Goal: Transaction & Acquisition: Purchase product/service

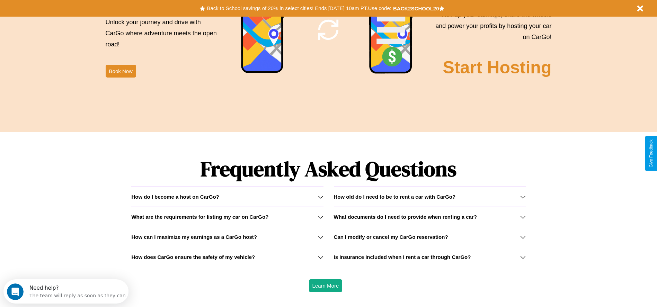
scroll to position [993, 0]
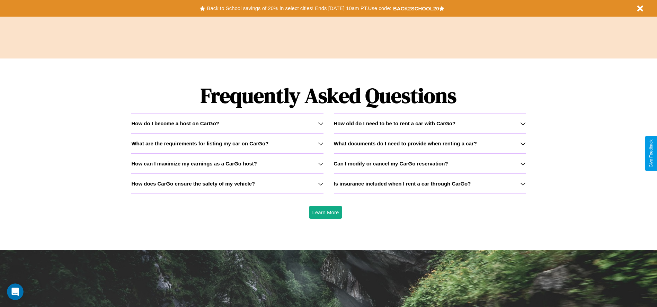
click at [522, 123] on icon at bounding box center [523, 124] width 6 height 6
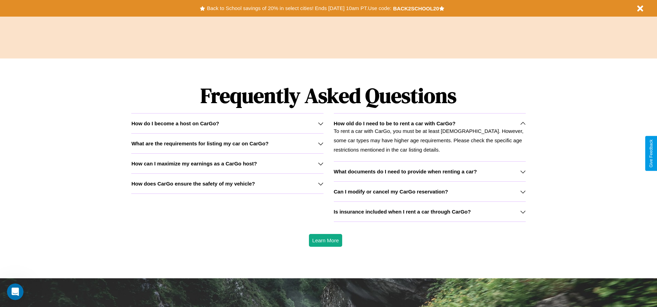
click at [320, 143] on icon at bounding box center [321, 144] width 6 height 6
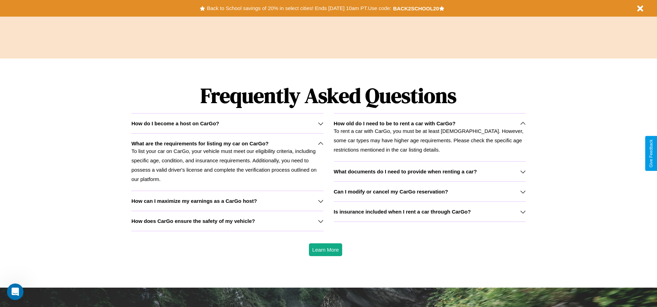
click at [320, 123] on icon at bounding box center [321, 124] width 6 height 6
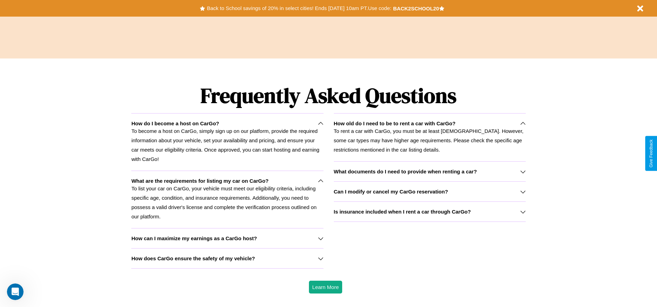
click at [429, 212] on h3 "Is insurance included when I rent a car through CarGo?" at bounding box center [402, 212] width 137 height 6
click at [320, 181] on icon at bounding box center [321, 181] width 6 height 6
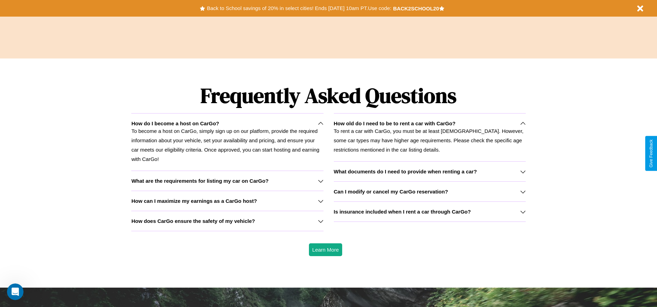
click at [429, 212] on h3 "Is insurance included when I rent a car through CarGo?" at bounding box center [402, 212] width 137 height 6
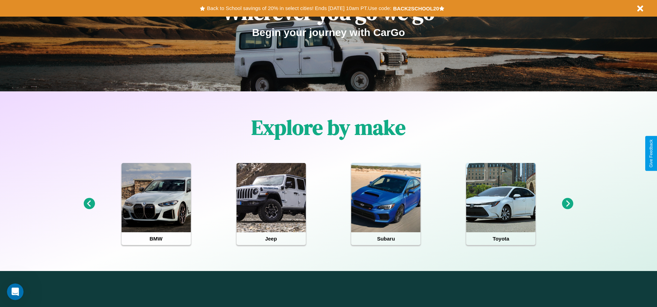
scroll to position [0, 0]
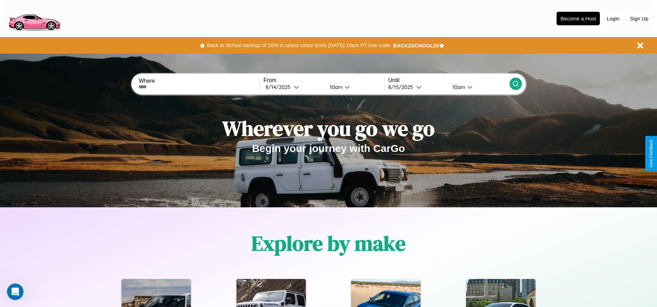
click at [199, 87] on input "text" at bounding box center [198, 87] width 121 height 6
type input "**********"
click at [294, 87] on icon at bounding box center [296, 86] width 5 height 5
select select "*"
select select "****"
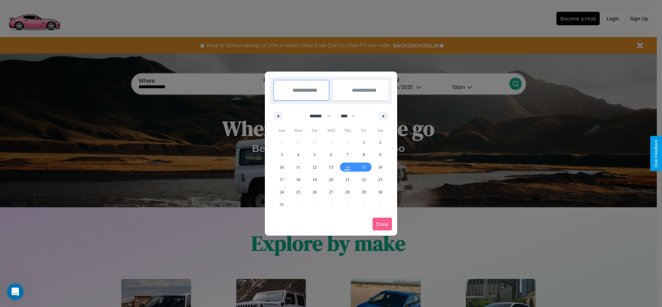
drag, startPoint x: 317, startPoint y: 116, endPoint x: 331, endPoint y: 139, distance: 26.7
click at [317, 116] on select "******* ******** ***** ***** *** **** **** ****** ********* ******* ******** **…" at bounding box center [318, 115] width 29 height 11
select select "*"
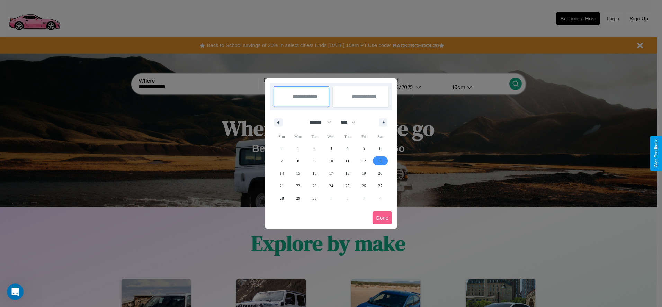
click at [380, 161] on span "13" at bounding box center [380, 161] width 4 height 12
type input "**********"
click at [281, 173] on span "14" at bounding box center [282, 173] width 4 height 12
type input "**********"
click at [382, 218] on button "Done" at bounding box center [382, 218] width 19 height 13
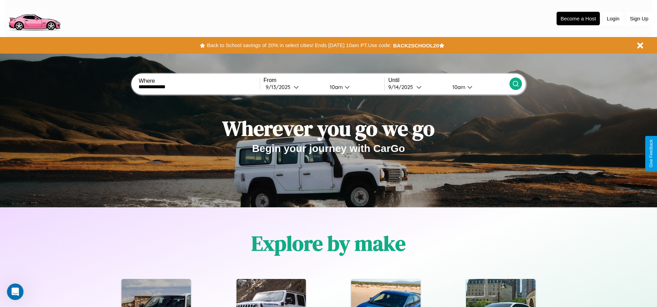
click at [335, 87] on div "10am" at bounding box center [335, 87] width 18 height 7
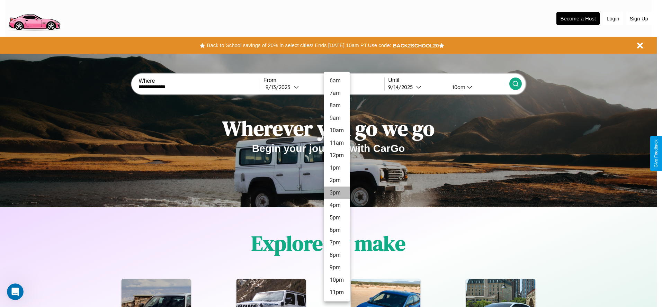
click at [337, 193] on li "3pm" at bounding box center [337, 193] width 26 height 12
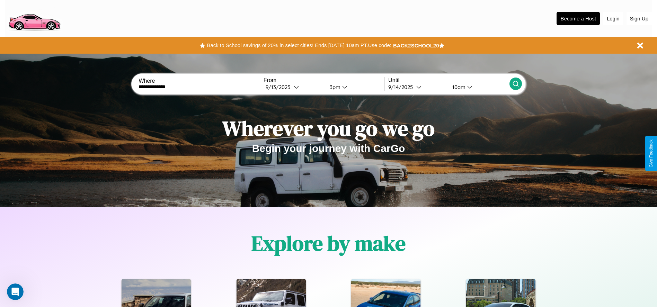
click at [458, 87] on div "10am" at bounding box center [458, 87] width 18 height 7
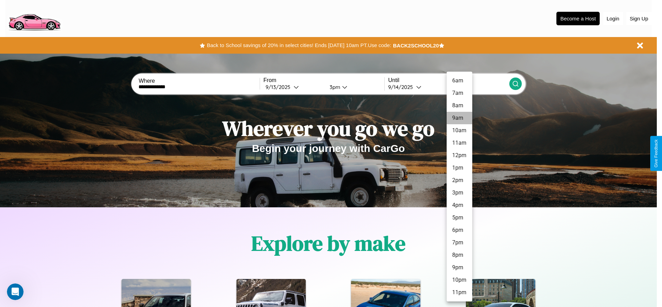
click at [459, 118] on li "9am" at bounding box center [460, 118] width 26 height 12
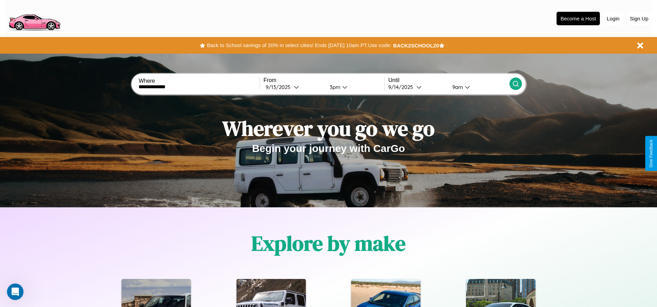
click at [515, 84] on icon at bounding box center [515, 83] width 7 height 7
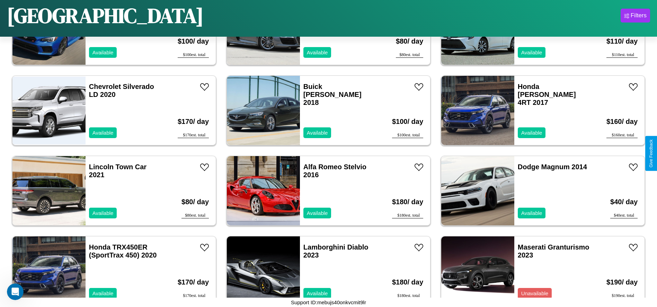
scroll to position [2808, 0]
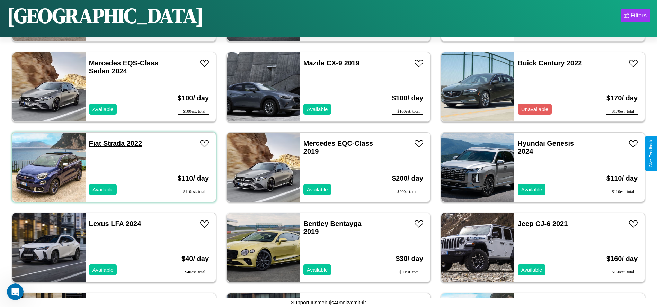
click at [94, 143] on link "Fiat Strada 2022" at bounding box center [115, 144] width 53 height 8
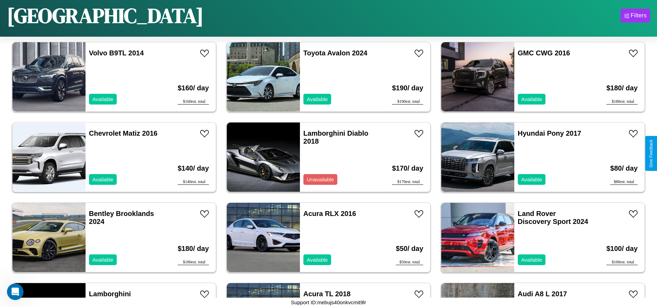
scroll to position [720, 0]
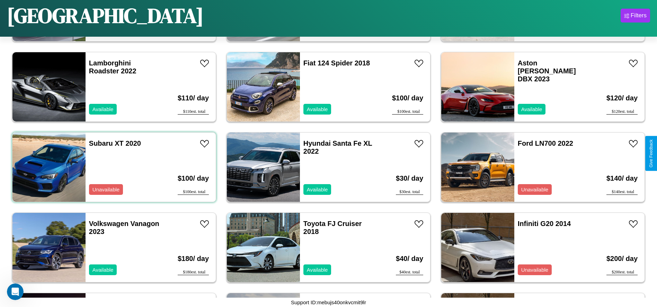
click at [113, 167] on div "Subaru XT 2020 Unavailable" at bounding box center [126, 167] width 80 height 69
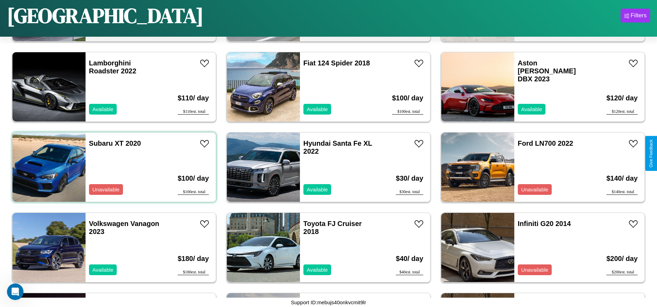
click at [113, 167] on div "Subaru XT 2020 Unavailable" at bounding box center [126, 167] width 80 height 69
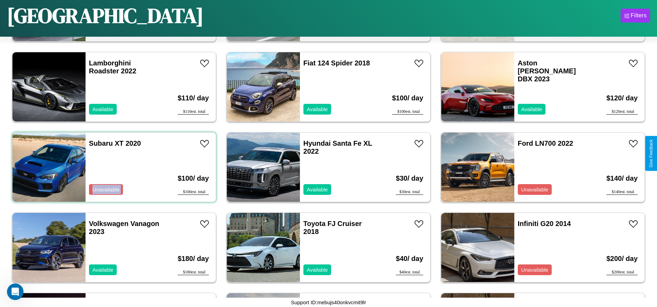
click at [113, 167] on div "Subaru XT 2020 Unavailable" at bounding box center [126, 167] width 80 height 69
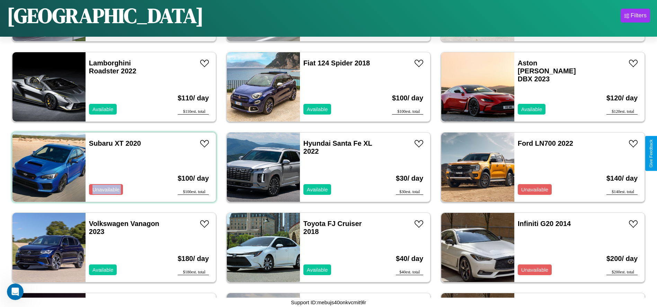
click at [113, 167] on div "Subaru XT 2020 Unavailable" at bounding box center [126, 167] width 80 height 69
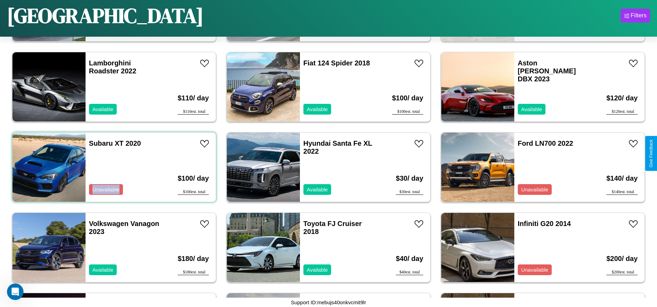
click at [113, 167] on div "Subaru XT 2020 Unavailable" at bounding box center [126, 167] width 80 height 69
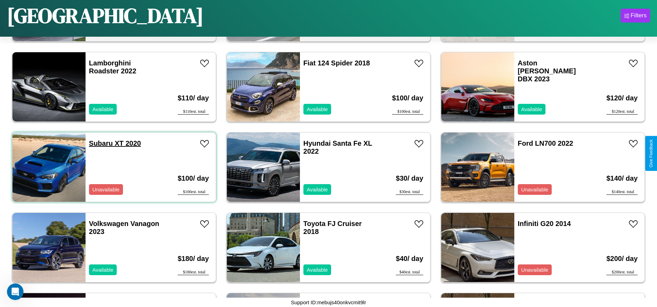
click at [100, 143] on link "Subaru XT 2020" at bounding box center [115, 144] width 52 height 8
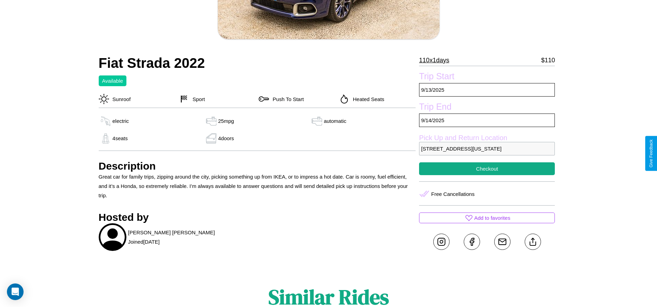
scroll to position [189, 0]
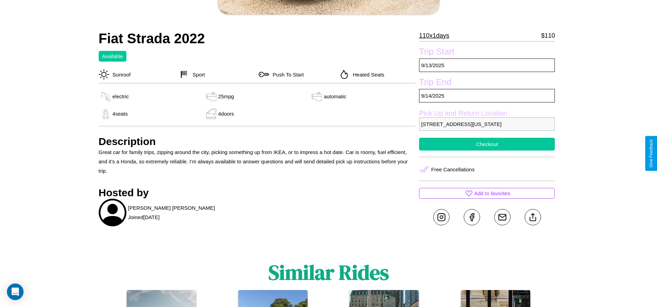
click at [487, 151] on button "Checkout" at bounding box center [487, 144] width 136 height 13
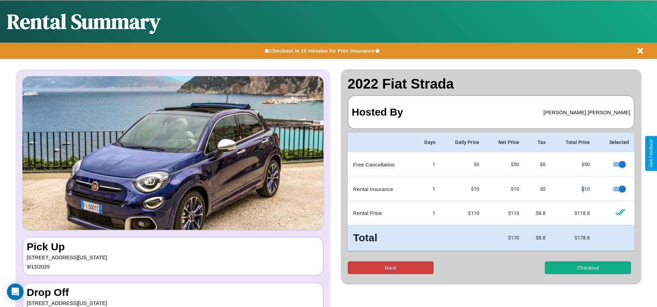
click at [390, 268] on button "Back" at bounding box center [391, 267] width 86 height 13
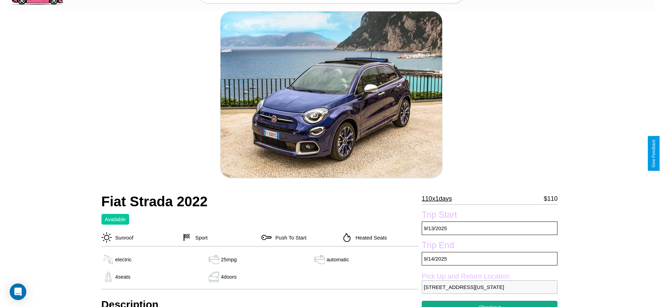
scroll to position [238, 0]
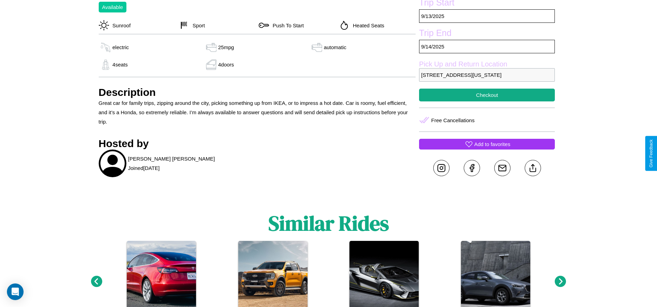
click at [487, 149] on p "Add to favorites" at bounding box center [492, 144] width 36 height 9
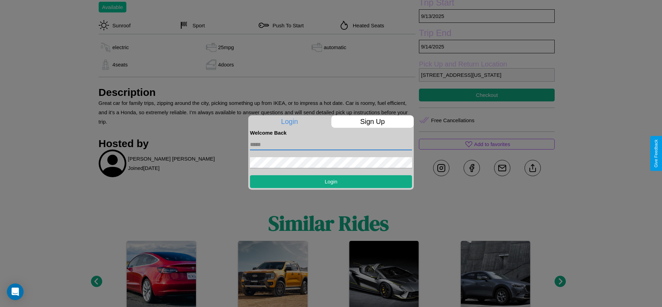
click at [331, 144] on input "text" at bounding box center [331, 144] width 162 height 11
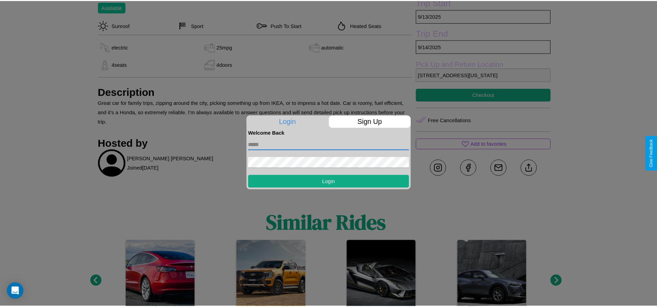
scroll to position [189, 0]
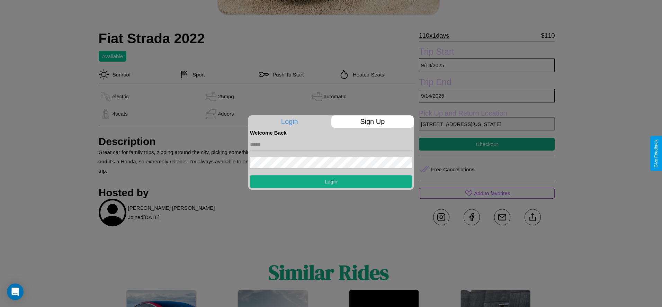
click at [487, 153] on div at bounding box center [331, 153] width 662 height 307
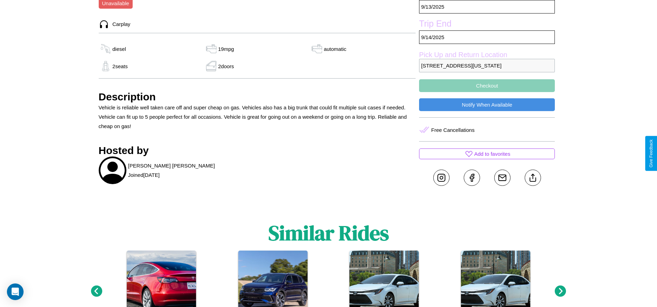
scroll to position [248, 0]
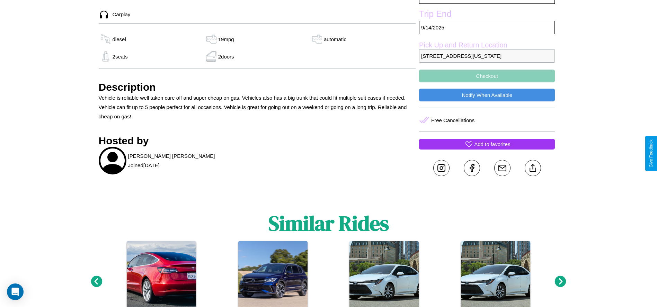
click at [487, 149] on p "Add to favorites" at bounding box center [492, 144] width 36 height 9
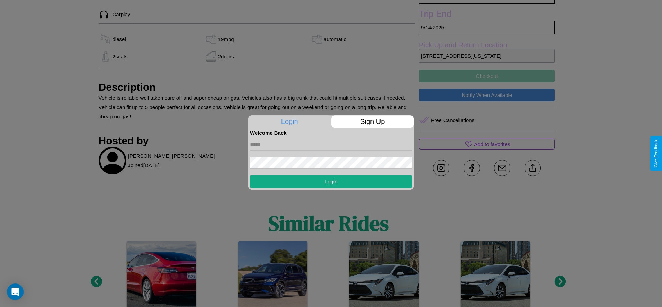
click at [331, 144] on input "text" at bounding box center [331, 144] width 162 height 11
type input "**********"
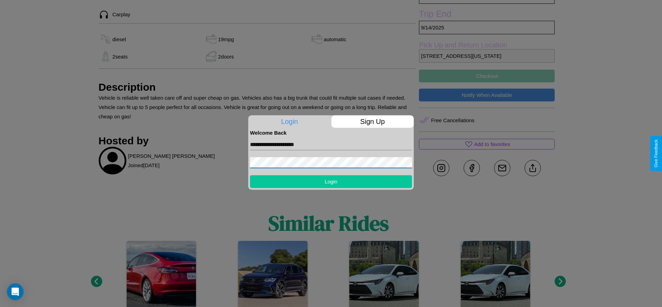
click at [331, 181] on button "Login" at bounding box center [331, 181] width 162 height 13
